Goal: Navigation & Orientation: Find specific page/section

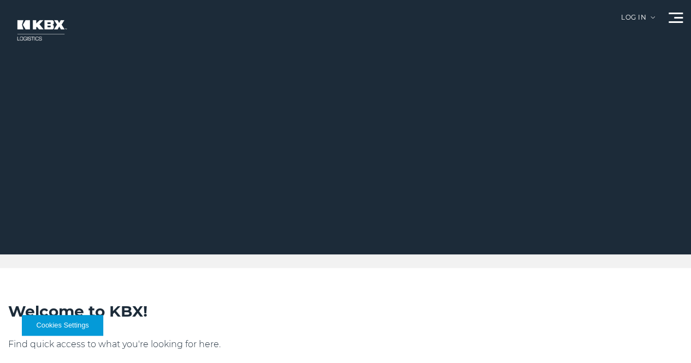
click at [0, 0] on link "Company" at bounding box center [0, 0] width 0 height 0
click at [0, 0] on link "About Us" at bounding box center [0, 0] width 0 height 0
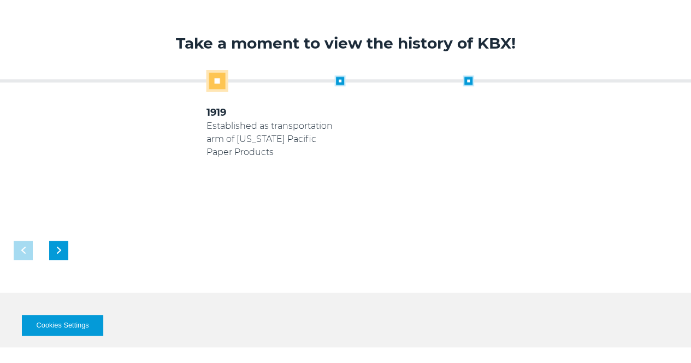
scroll to position [533, 0]
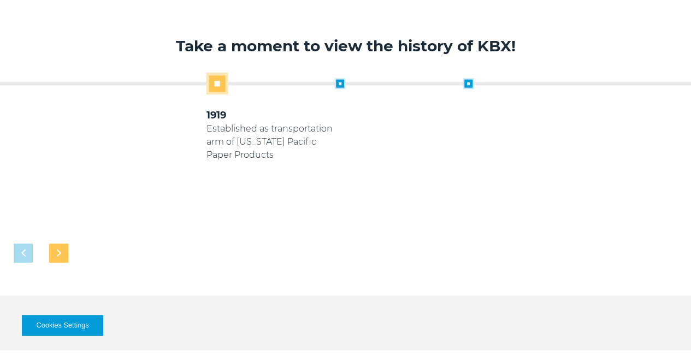
click at [61, 250] on img "Next slide" at bounding box center [59, 253] width 4 height 7
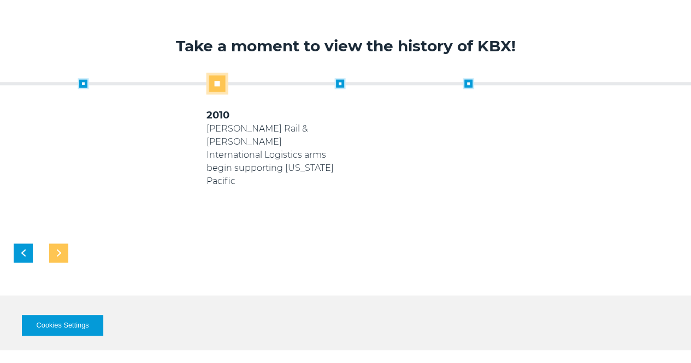
click at [61, 250] on img "Next slide" at bounding box center [59, 253] width 4 height 7
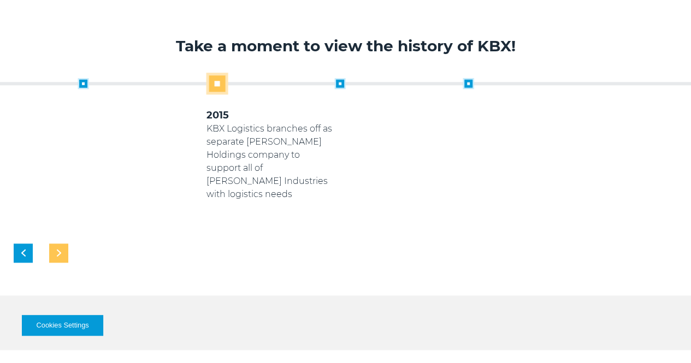
click at [61, 250] on img "Next slide" at bounding box center [59, 253] width 4 height 7
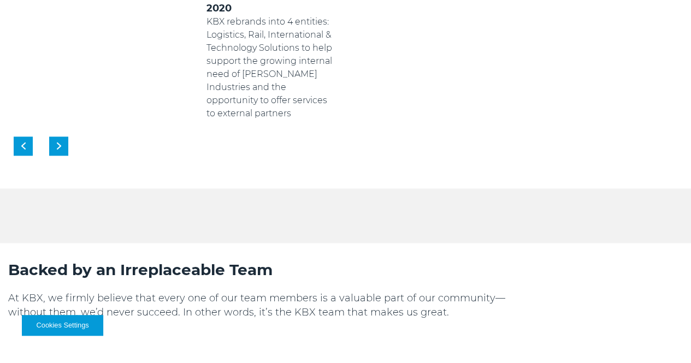
scroll to position [641, 0]
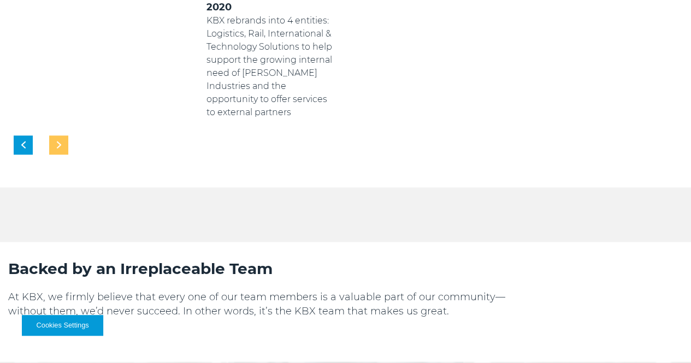
click at [68, 135] on div "Next slide" at bounding box center [58, 144] width 19 height 19
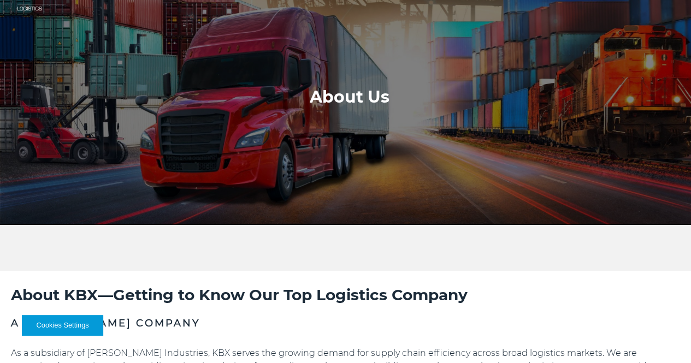
scroll to position [0, 0]
